Goal: Find specific page/section: Find specific page/section

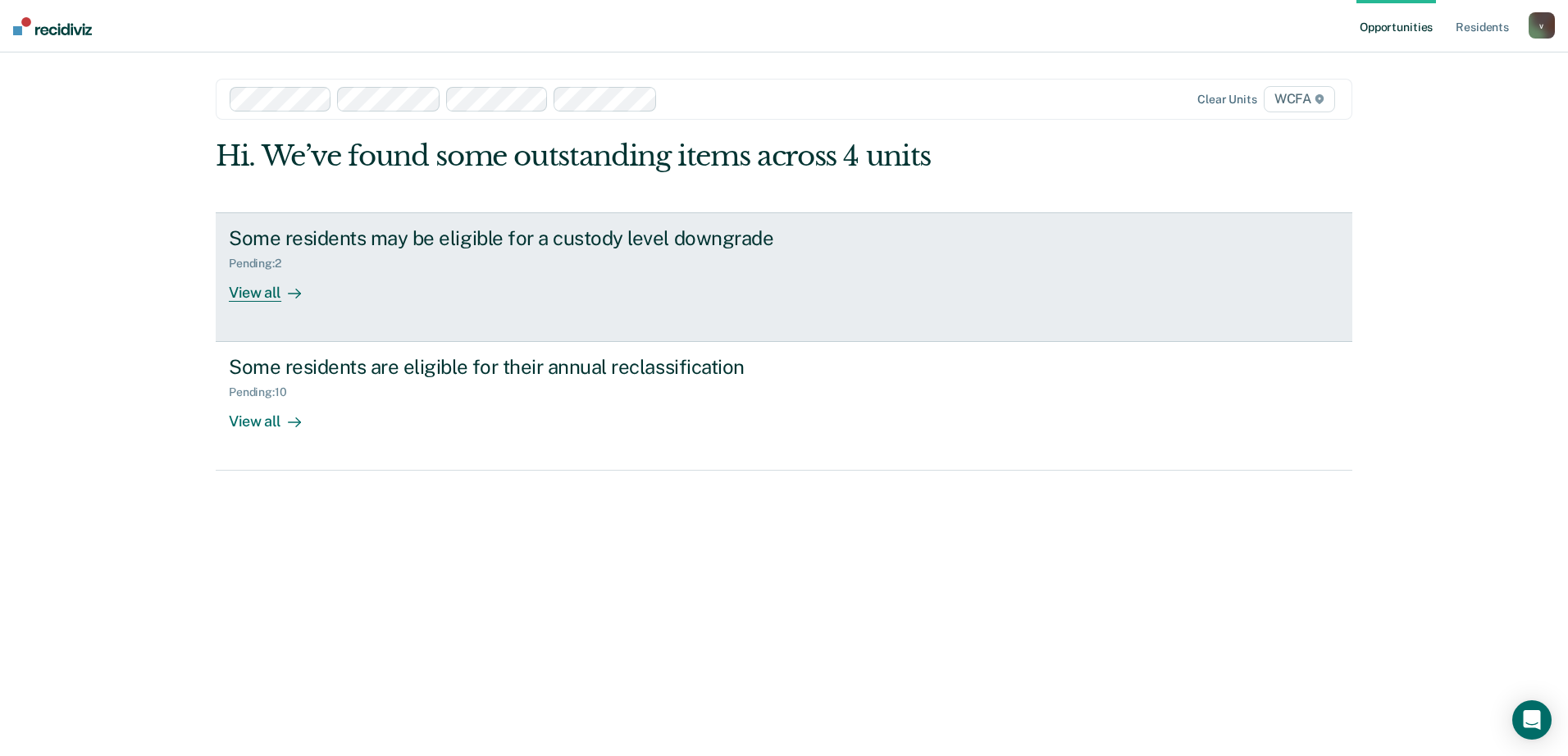
click at [291, 294] on icon at bounding box center [294, 293] width 13 height 13
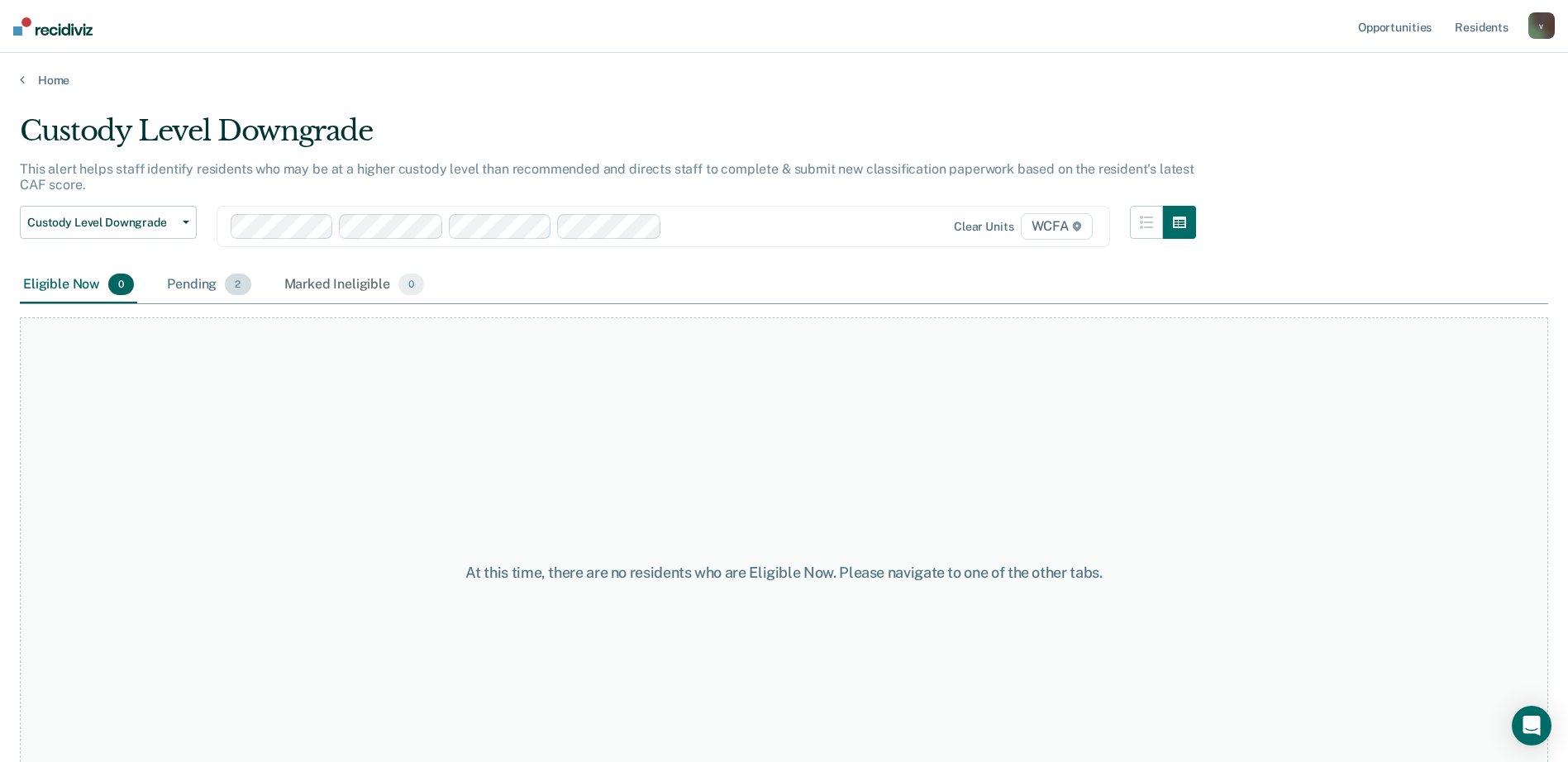
click at [180, 288] on div "Pending 2" at bounding box center [208, 285] width 90 height 37
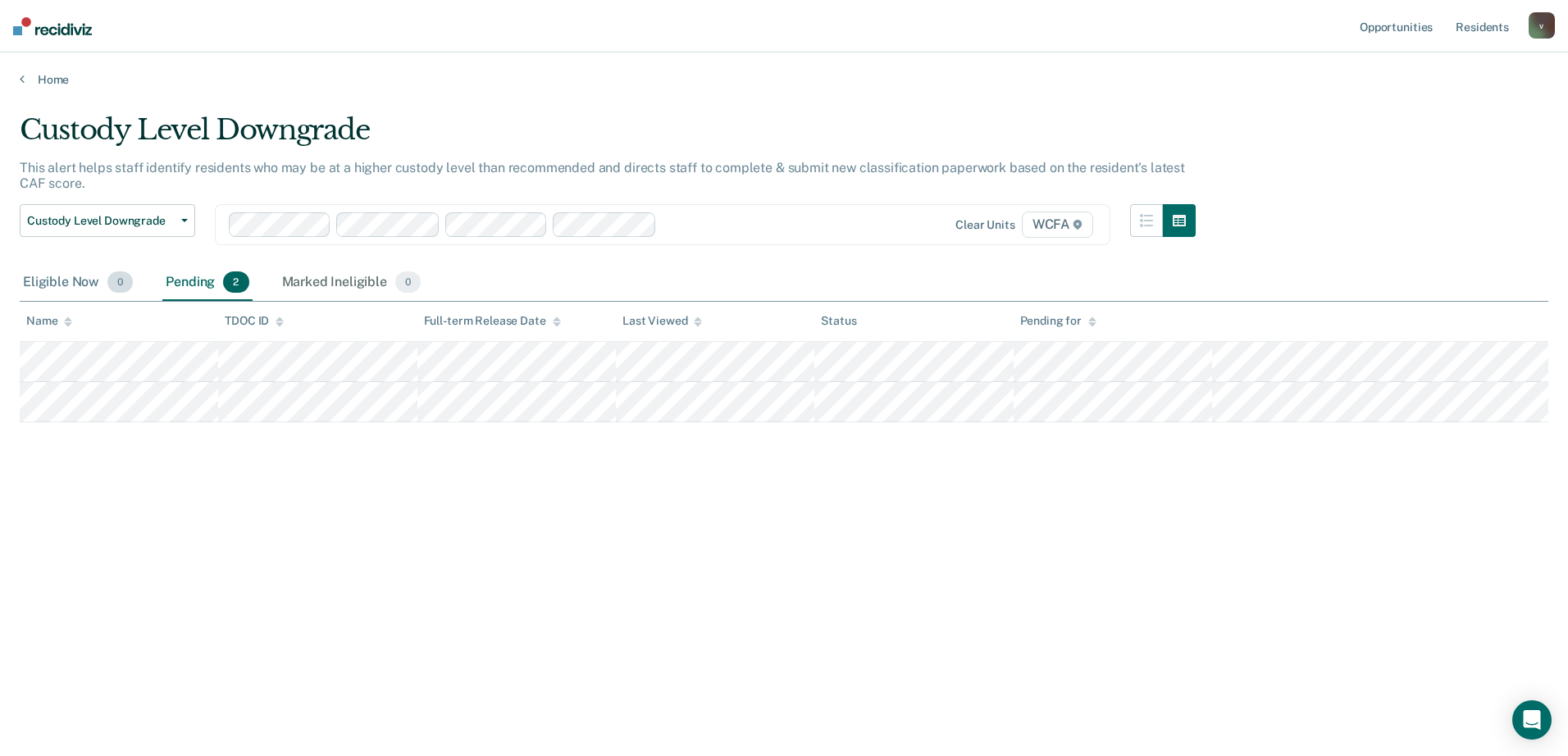
click at [52, 281] on div "Eligible Now 0" at bounding box center [78, 283] width 116 height 37
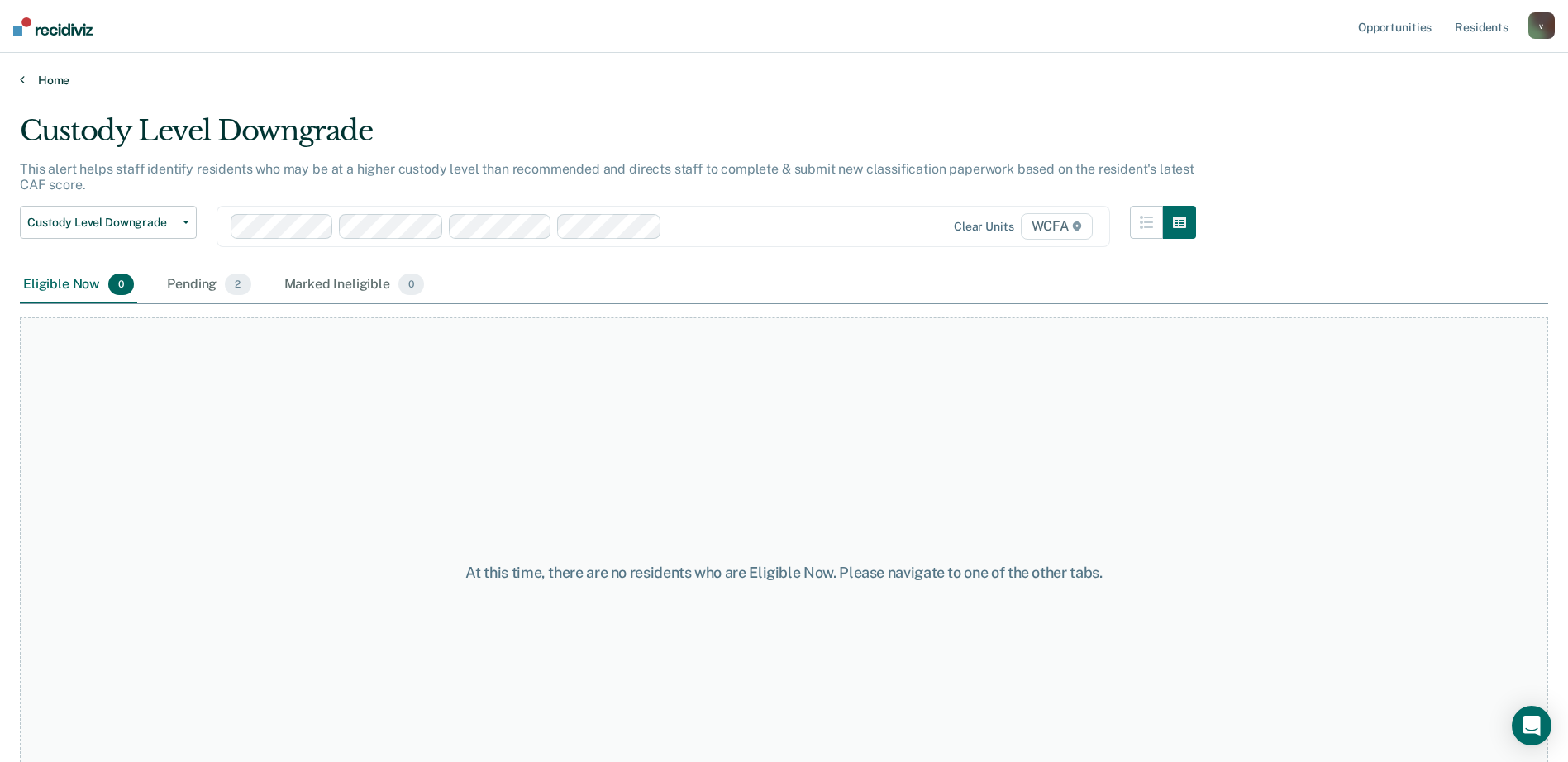
click at [57, 85] on link "Home" at bounding box center [784, 80] width 1528 height 15
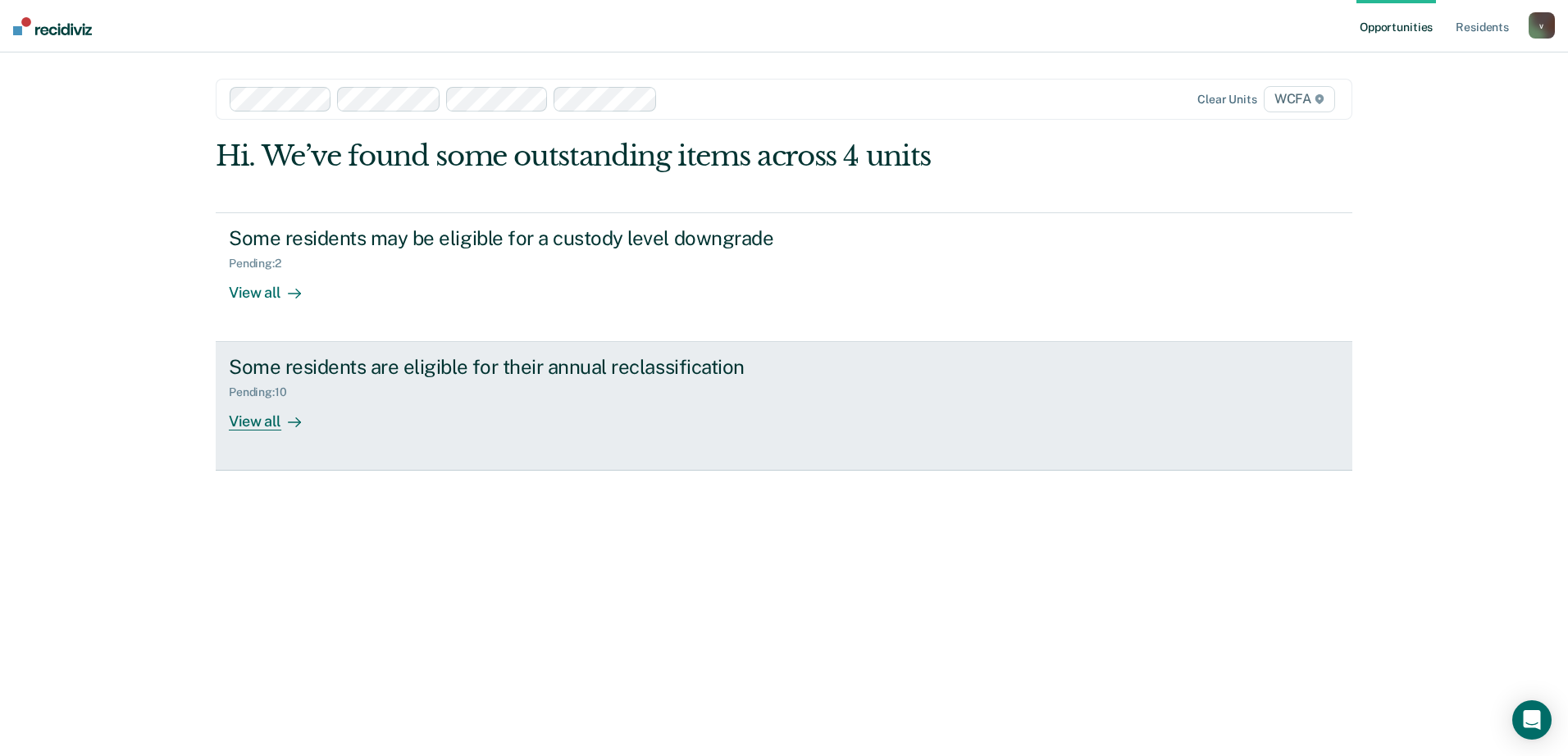
click at [367, 409] on div "Some residents are eligible for their annual reclassification Pending : 10 View…" at bounding box center [536, 393] width 615 height 76
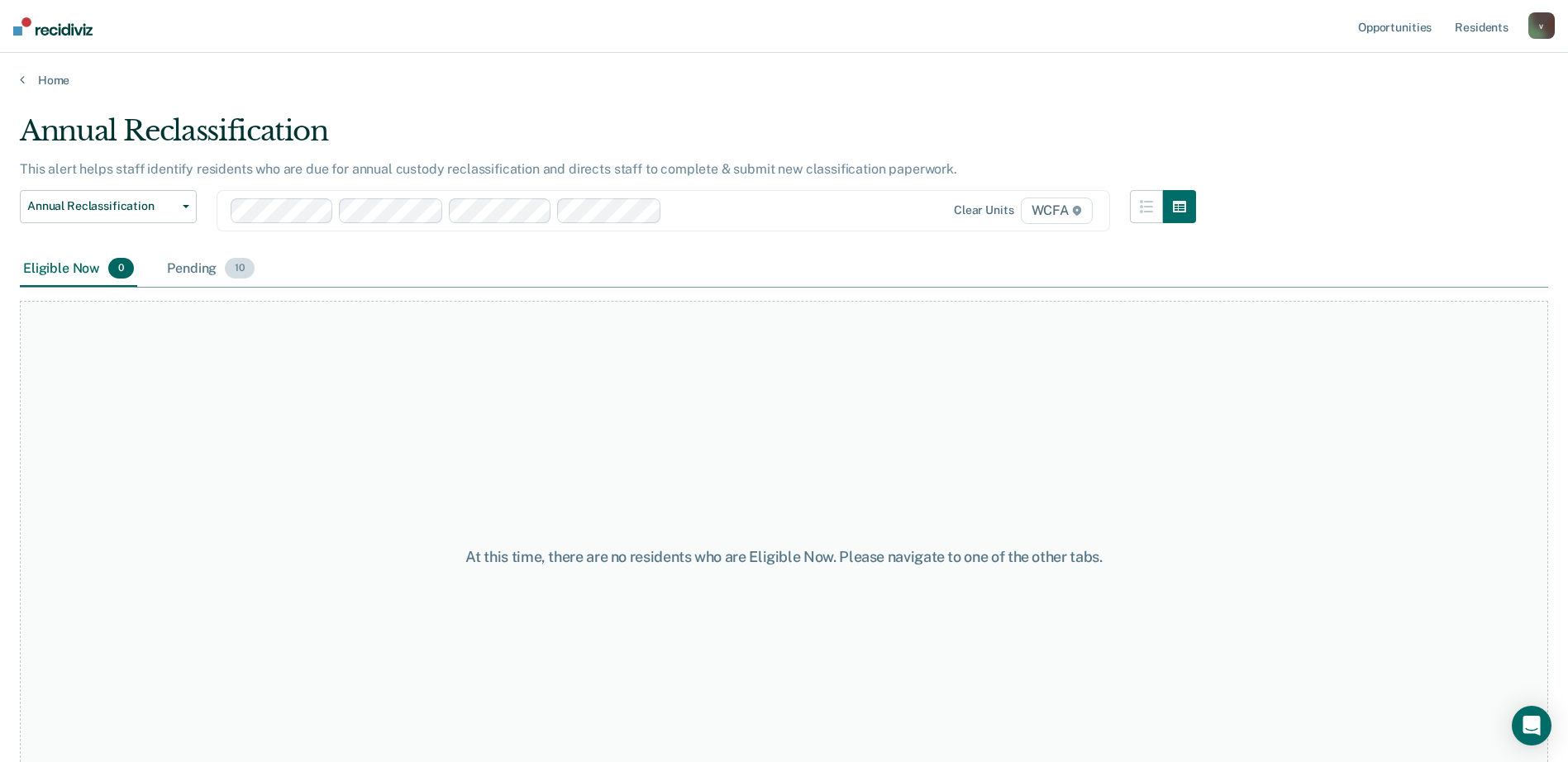
click at [199, 281] on div "Pending 10" at bounding box center [211, 269] width 94 height 37
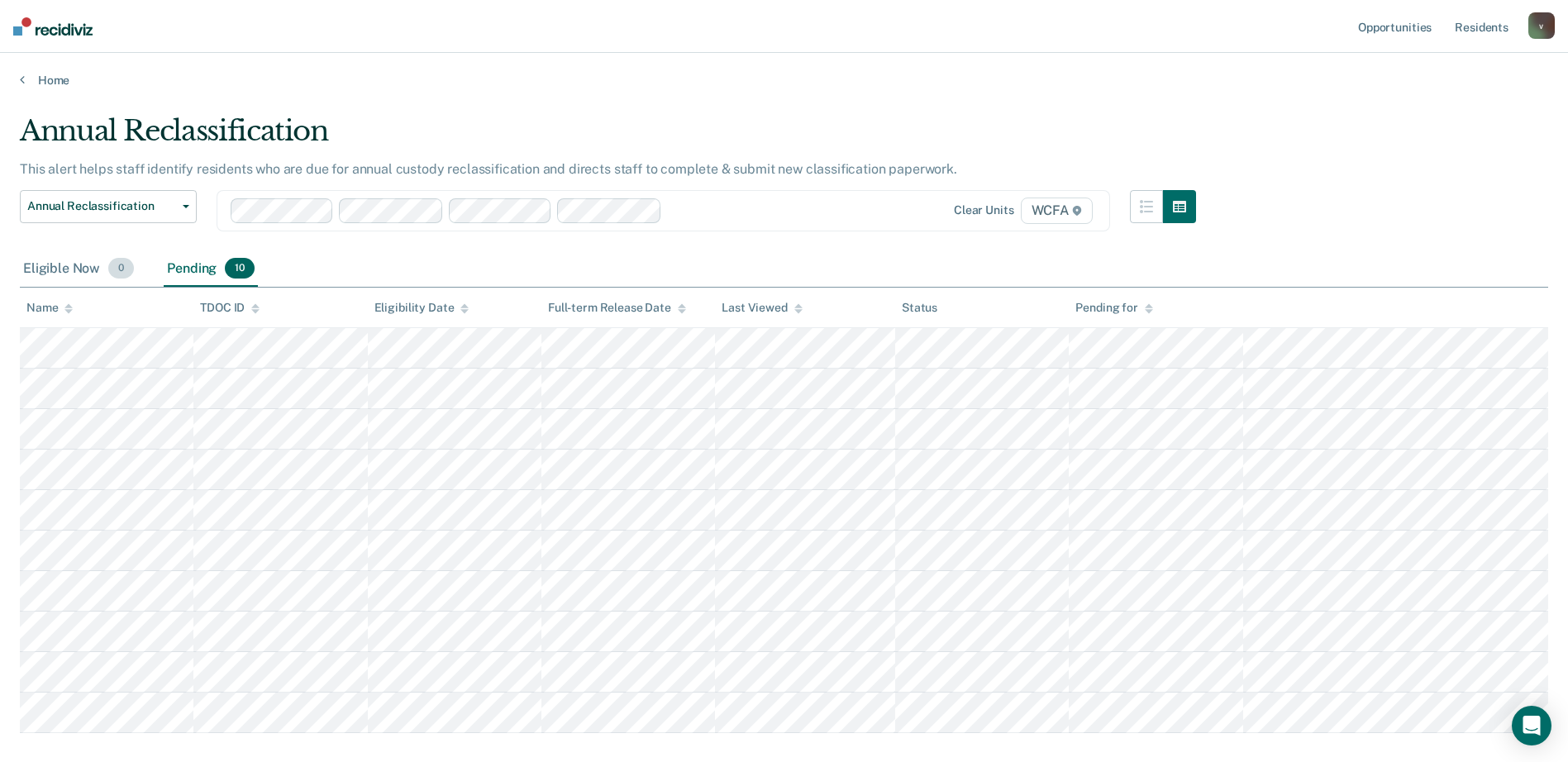
click at [49, 263] on div "Eligible Now 0" at bounding box center [78, 269] width 117 height 37
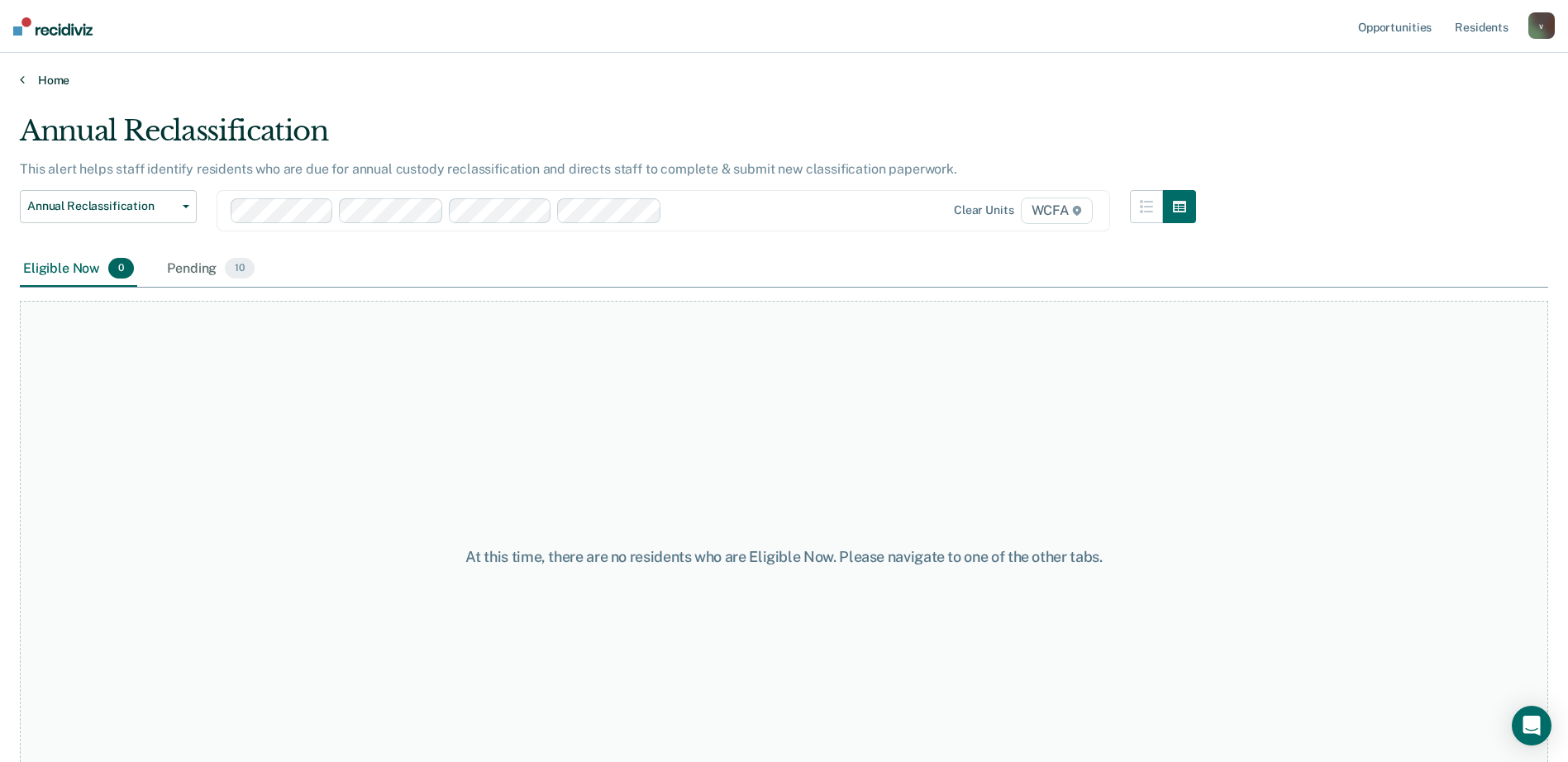
click at [53, 87] on link "Home" at bounding box center [784, 80] width 1528 height 15
